Goal: Find specific page/section: Find specific page/section

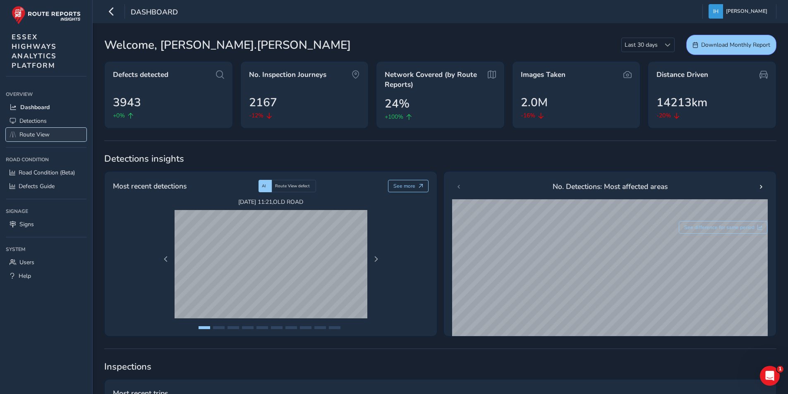
click at [29, 136] on span "Route View" at bounding box center [34, 135] width 30 height 8
